Goal: Navigation & Orientation: Find specific page/section

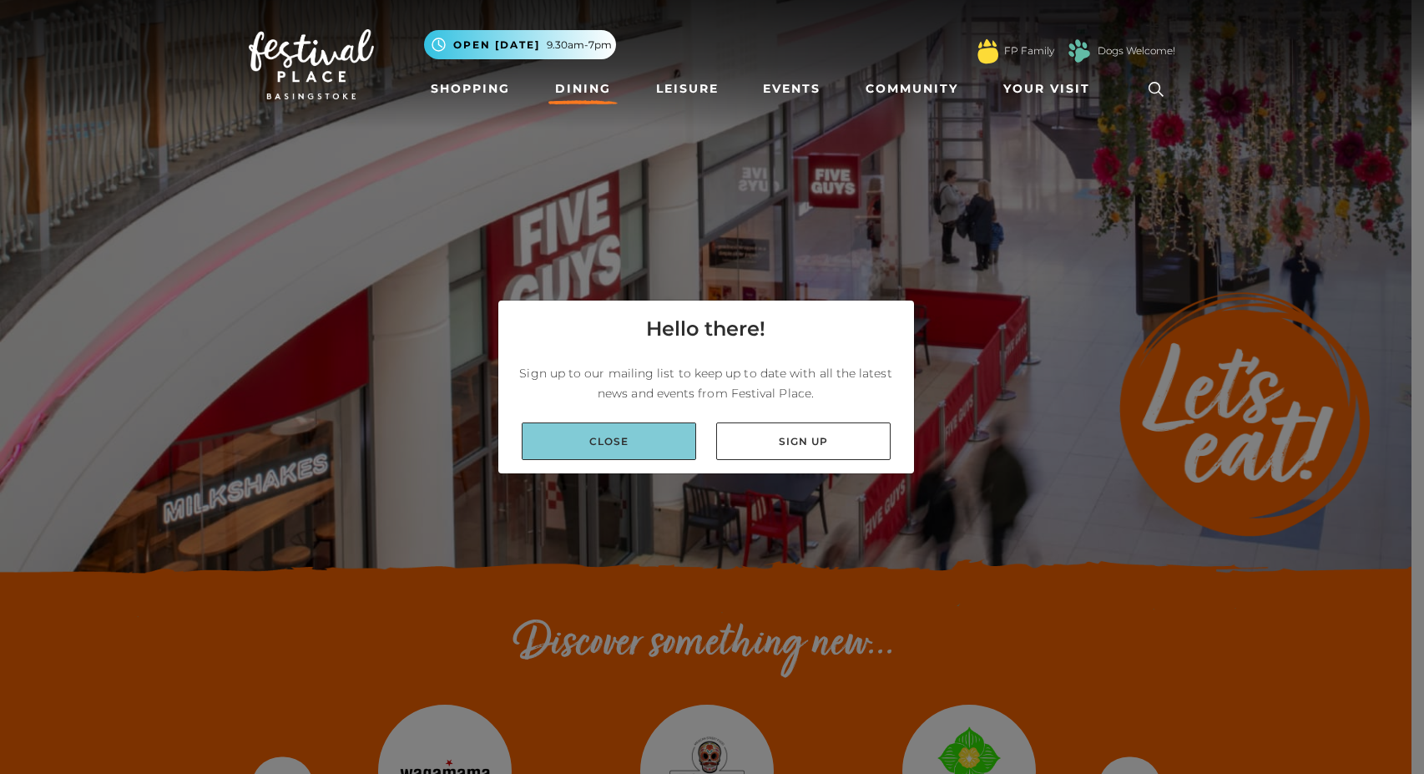
click at [632, 432] on link "Close" at bounding box center [609, 441] width 174 height 38
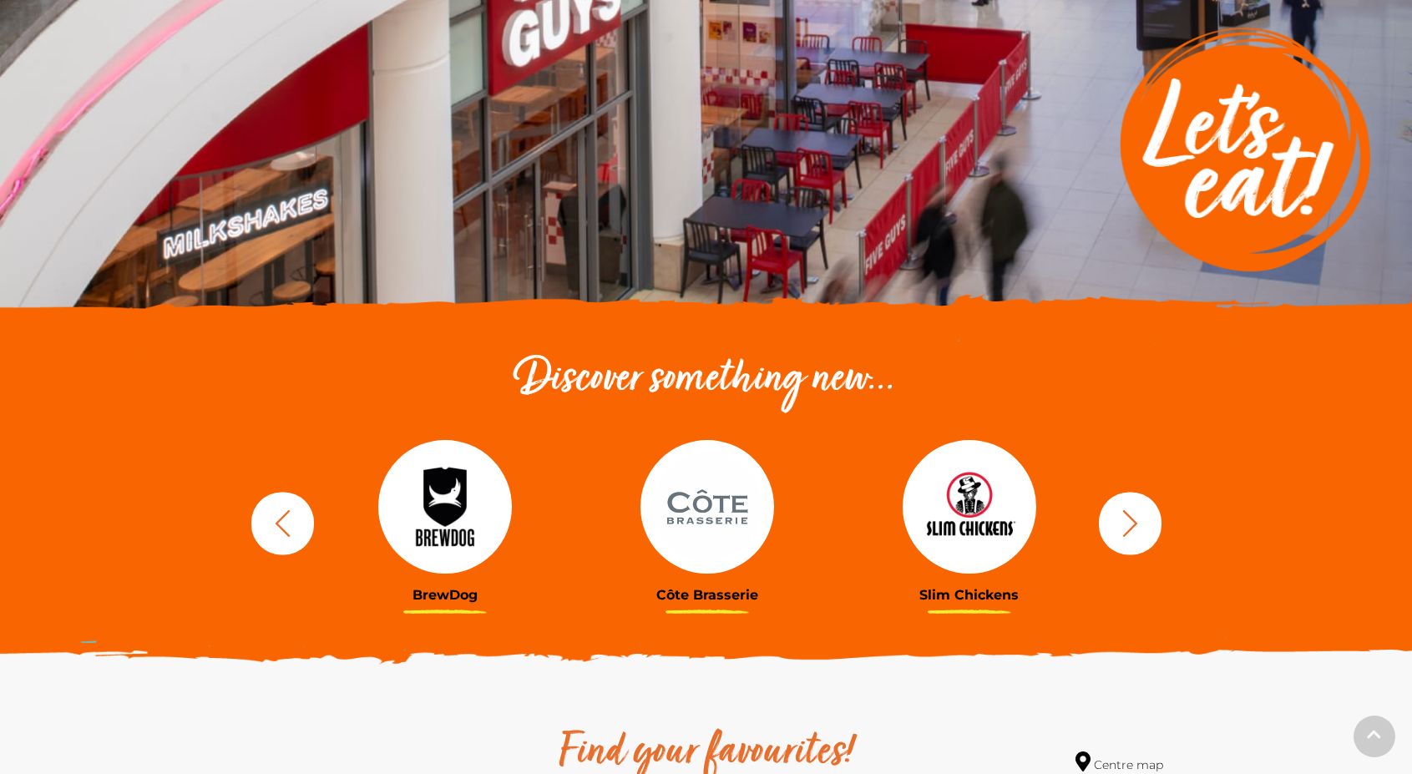
scroll to position [418, 0]
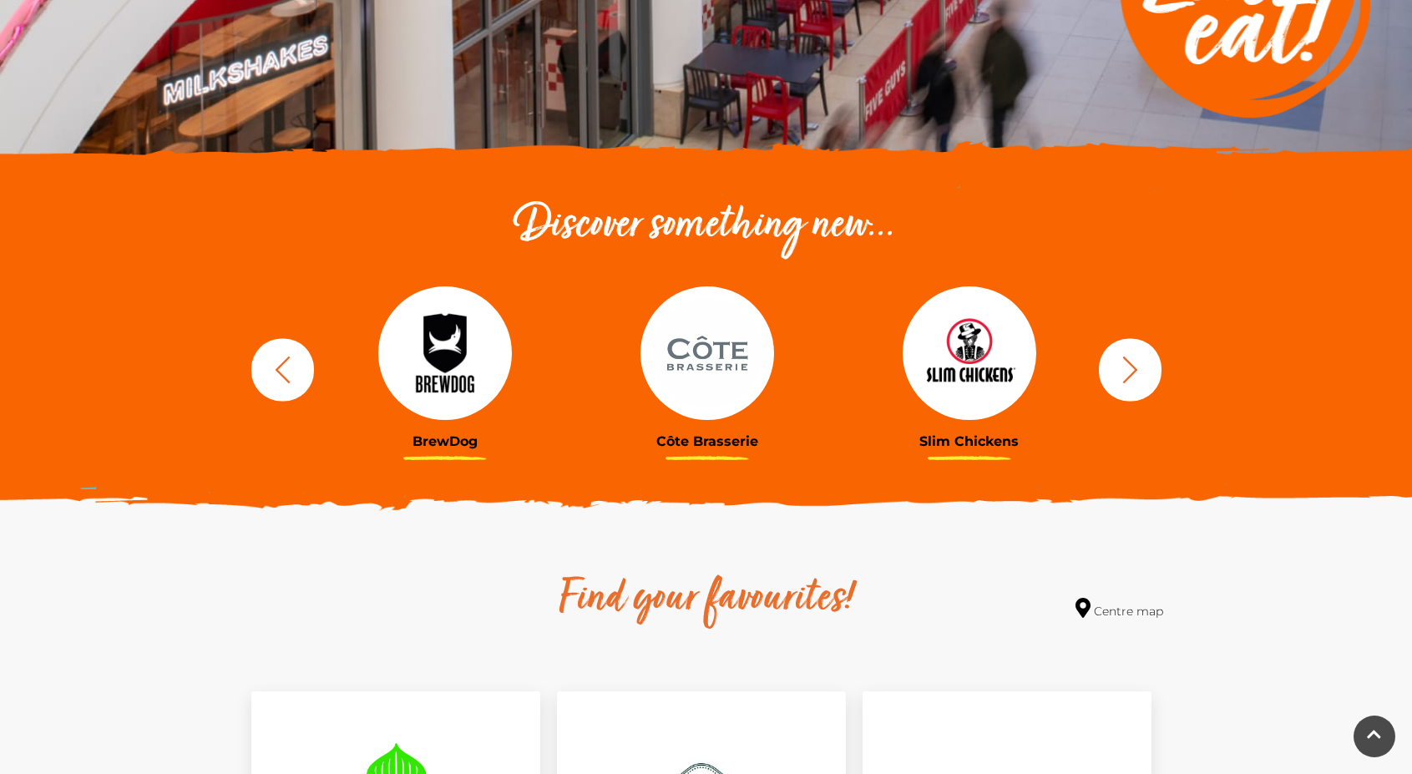
click at [1114, 359] on icon "button" at bounding box center [1129, 369] width 31 height 31
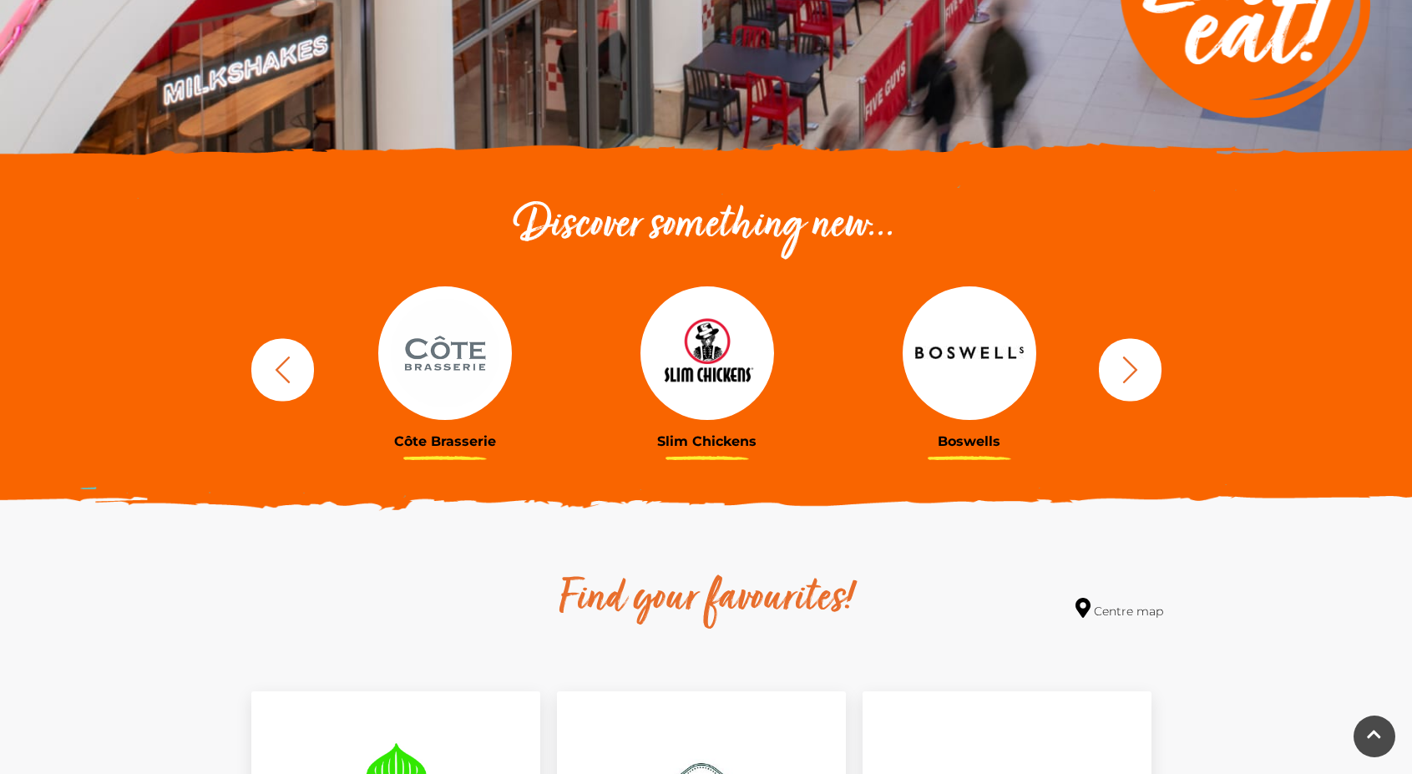
click at [1104, 358] on button "button" at bounding box center [1130, 369] width 63 height 63
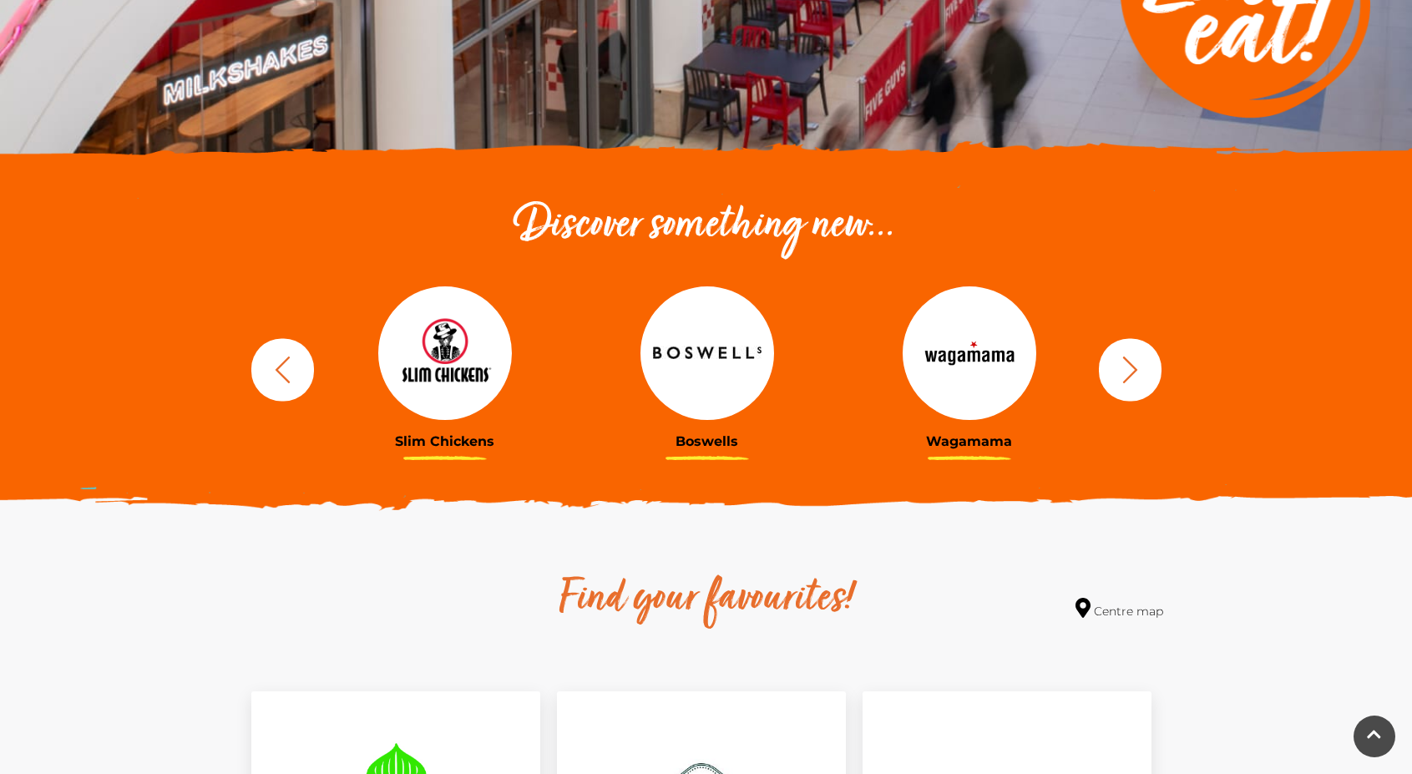
click at [1141, 379] on icon "button" at bounding box center [1129, 369] width 31 height 31
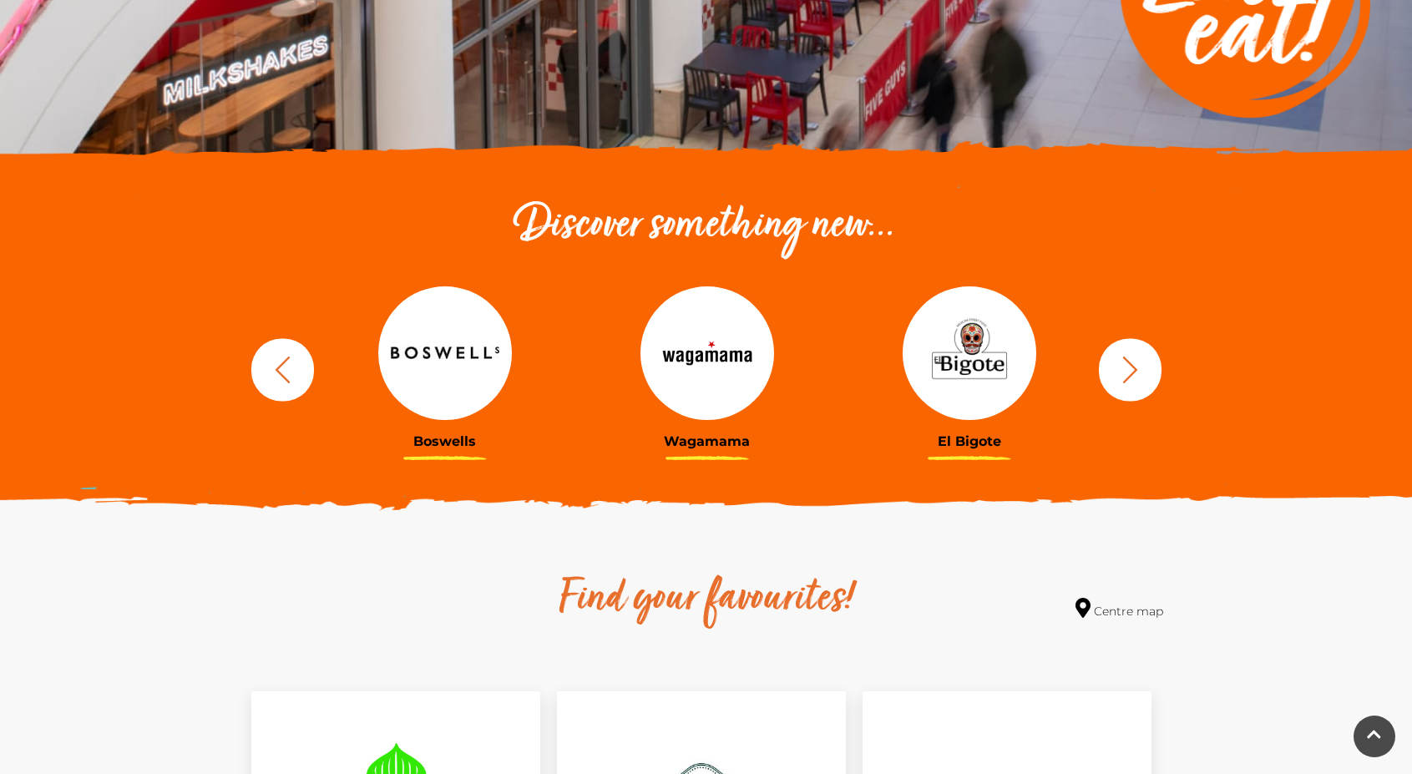
click at [1130, 367] on icon "button" at bounding box center [1129, 369] width 31 height 31
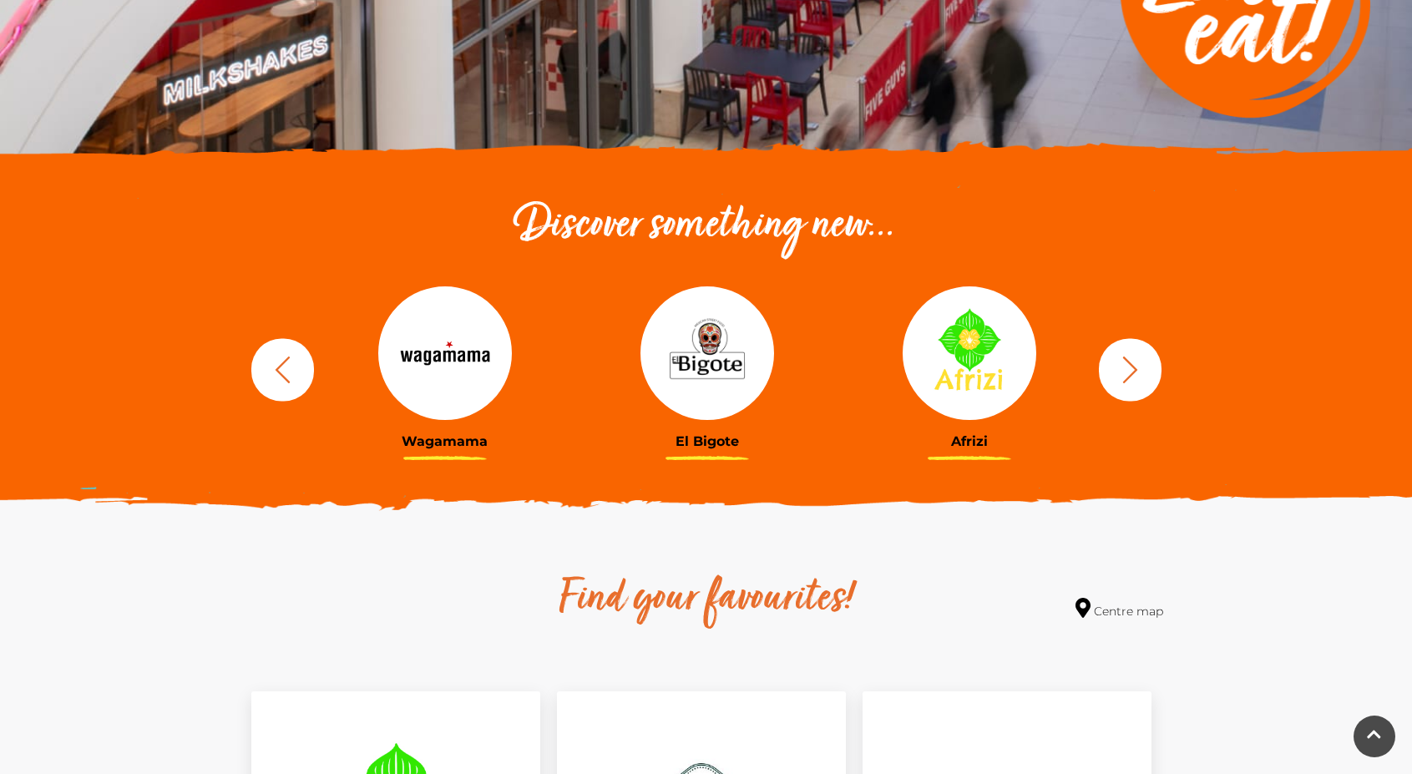
click at [1119, 356] on icon "button" at bounding box center [1129, 369] width 31 height 31
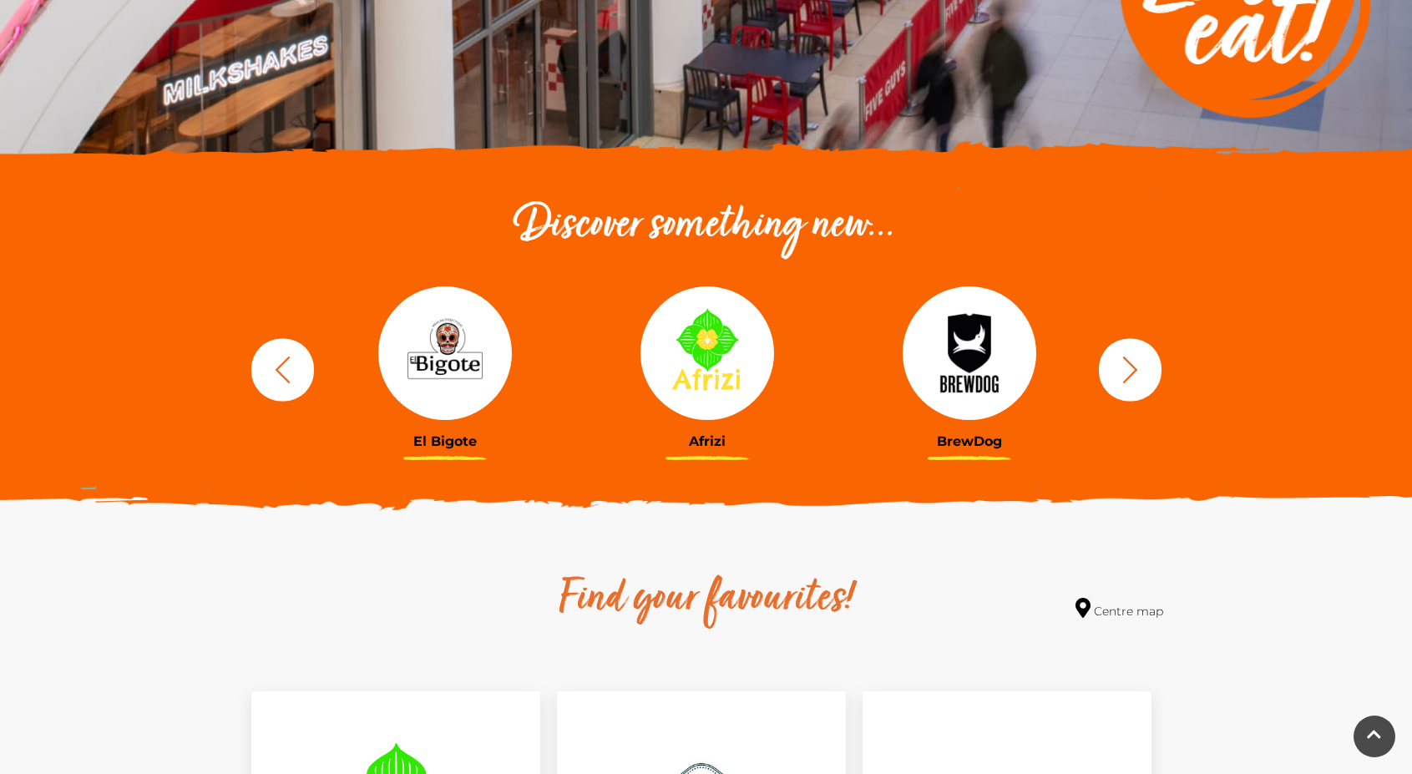
click at [1117, 355] on icon "button" at bounding box center [1129, 369] width 31 height 31
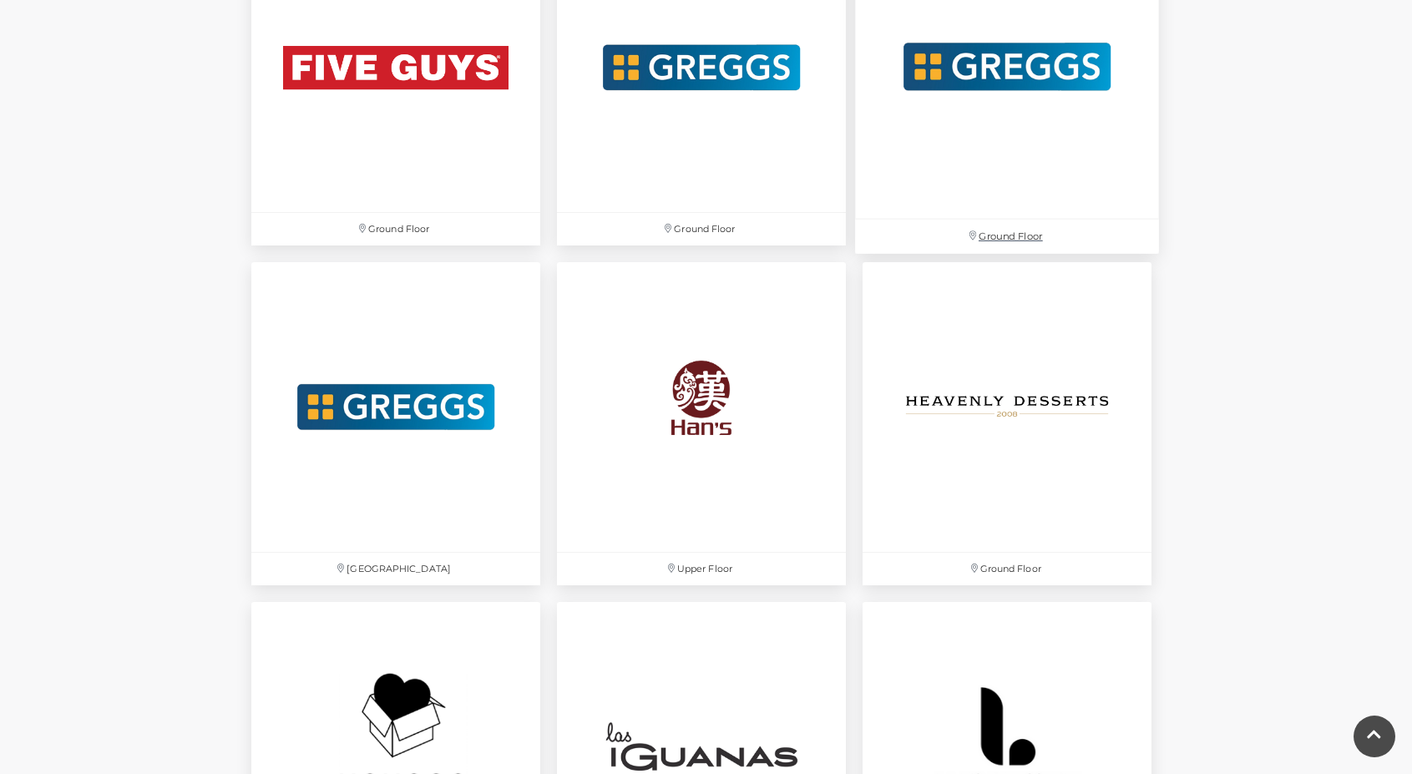
scroll to position [3357, 0]
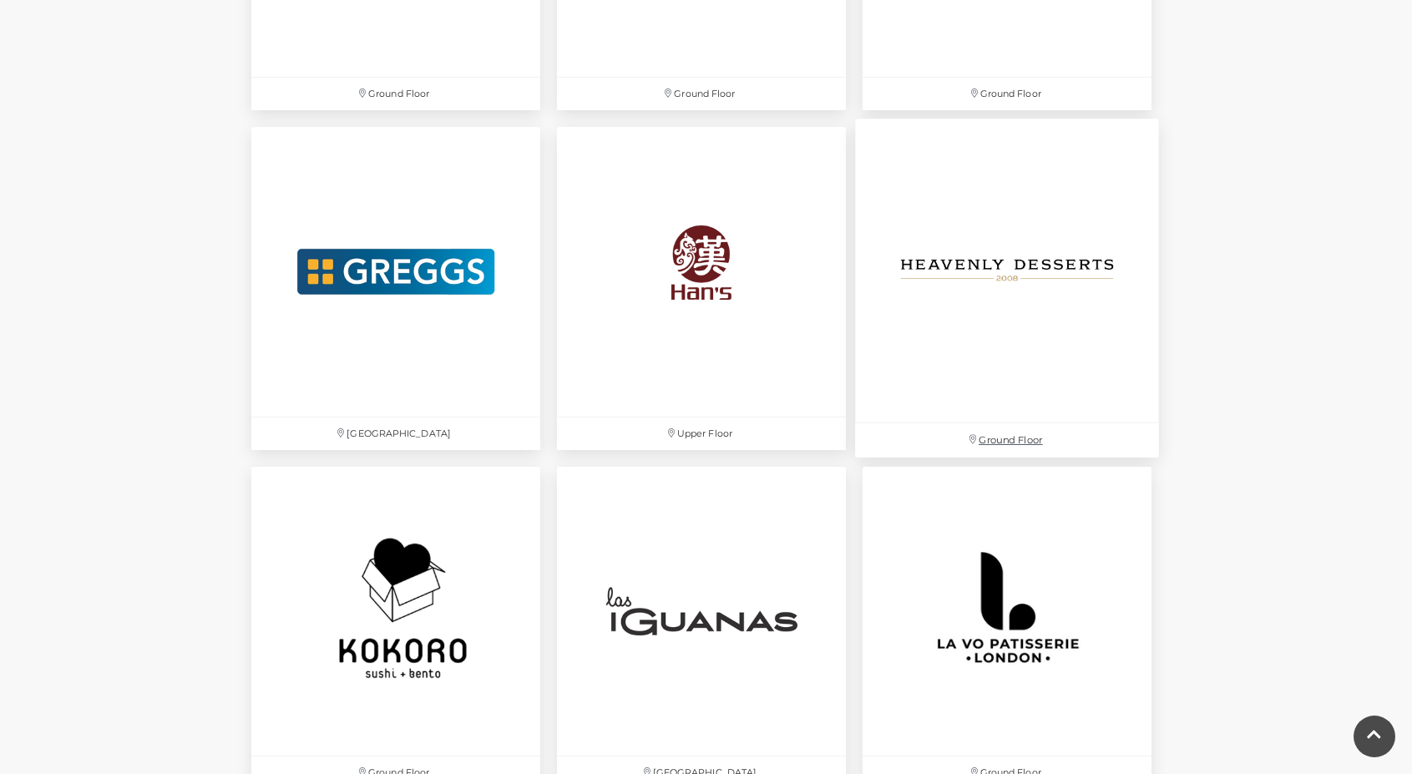
click at [1006, 283] on img at bounding box center [1007, 271] width 304 height 304
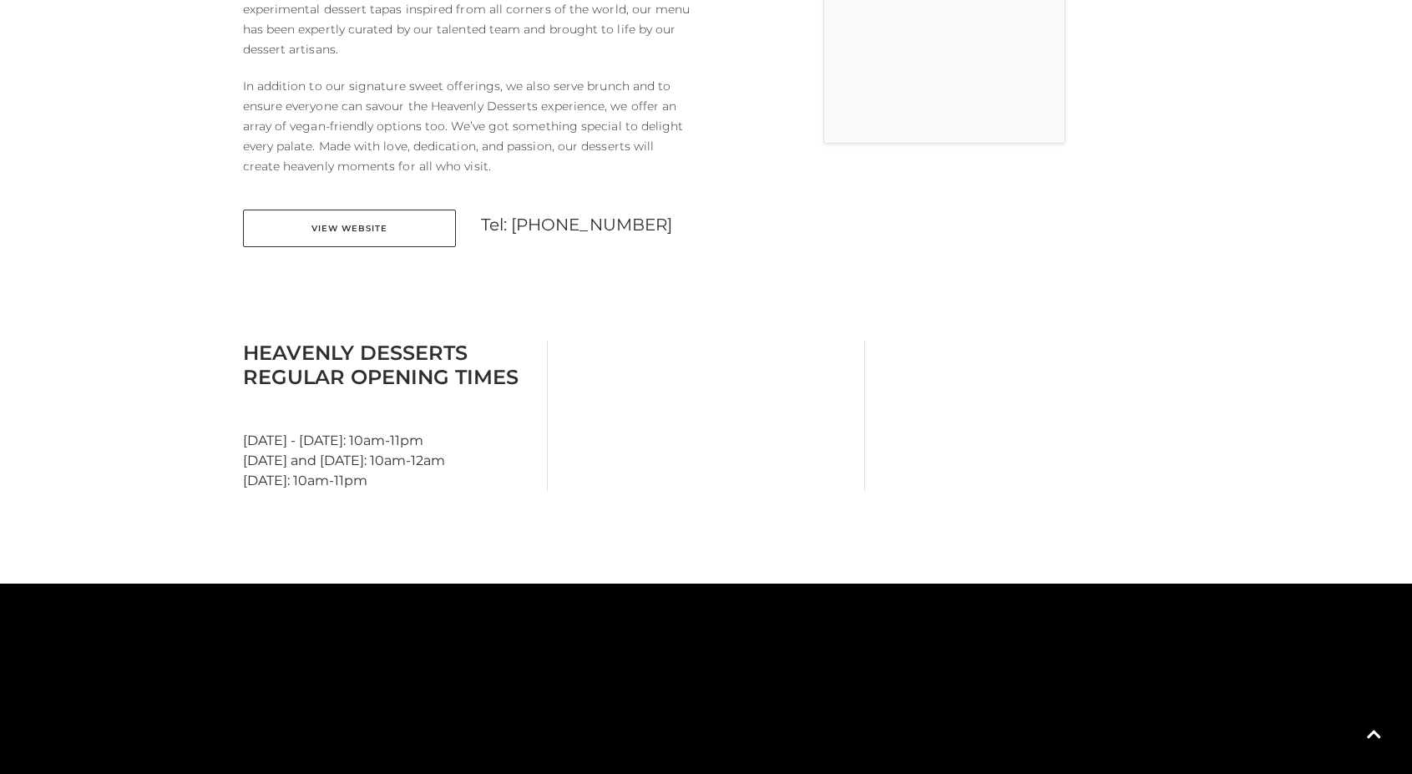
scroll to position [513, 0]
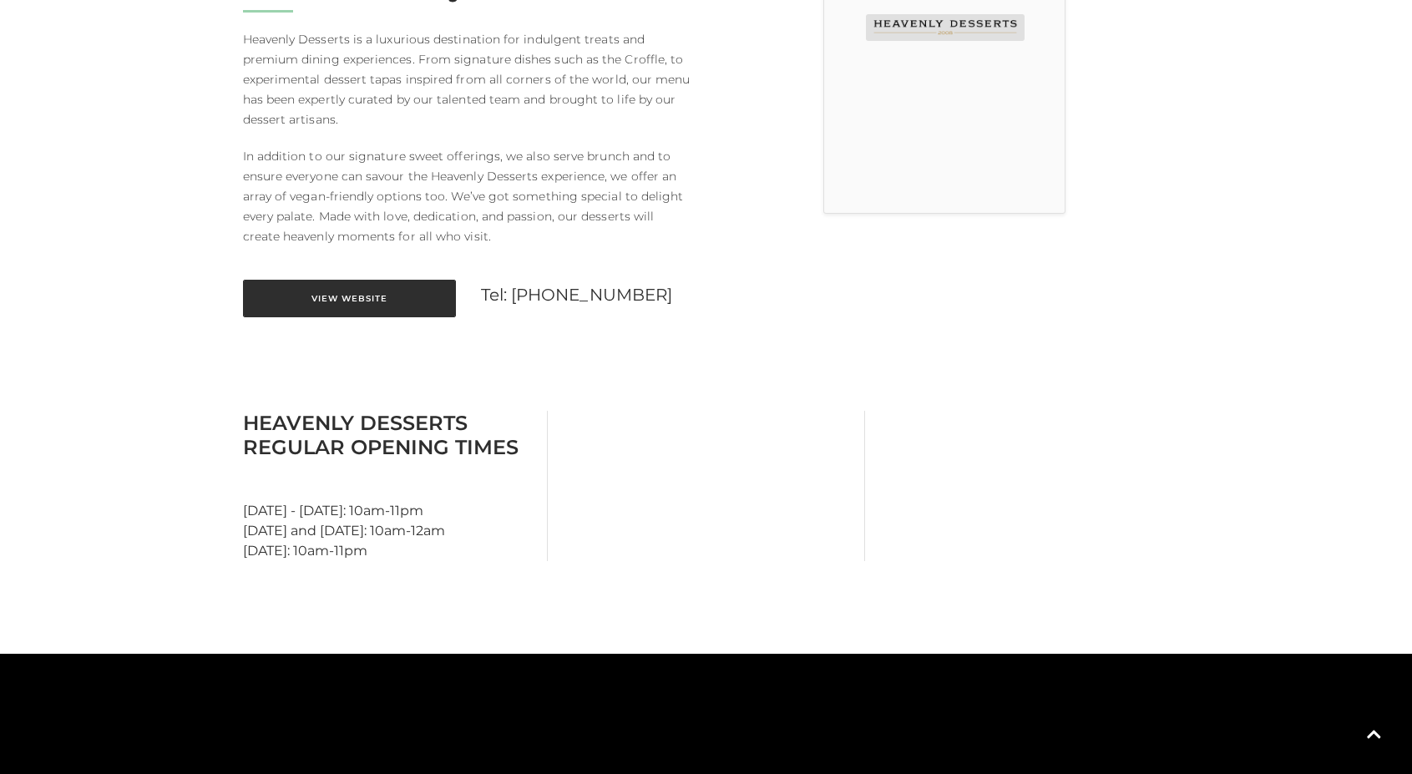
click at [323, 306] on link "View Website" at bounding box center [349, 299] width 213 height 38
